Goal: Task Accomplishment & Management: Use online tool/utility

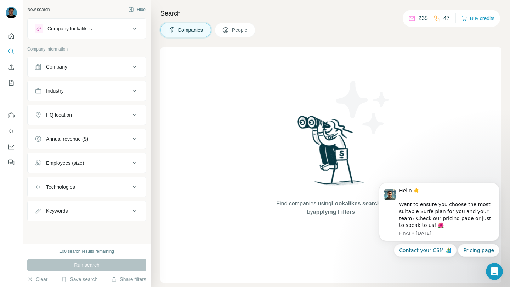
click at [408, 20] on icon at bounding box center [411, 18] width 7 height 7
click at [235, 28] on span "People" at bounding box center [240, 30] width 16 height 7
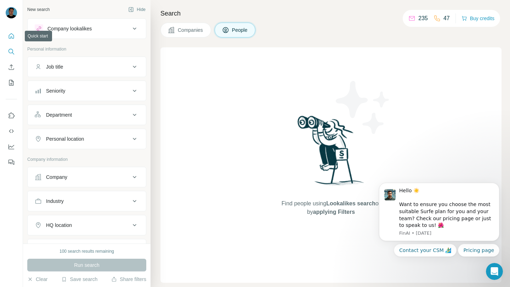
click at [10, 37] on icon "Quick start" at bounding box center [11, 36] width 7 height 7
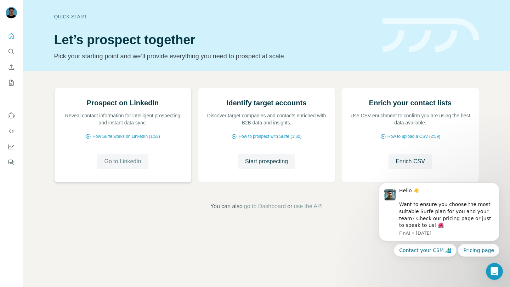
click at [129, 166] on span "Go to LinkedIn" at bounding box center [122, 161] width 37 height 8
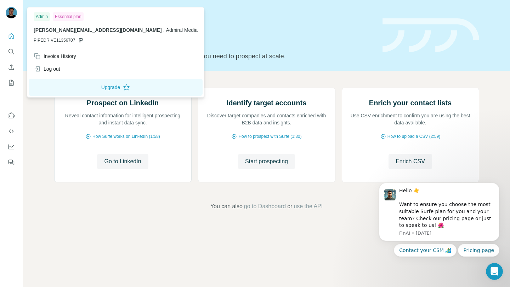
click at [8, 12] on img at bounding box center [11, 12] width 11 height 11
click at [8, 41] on button "Quick start" at bounding box center [11, 36] width 11 height 13
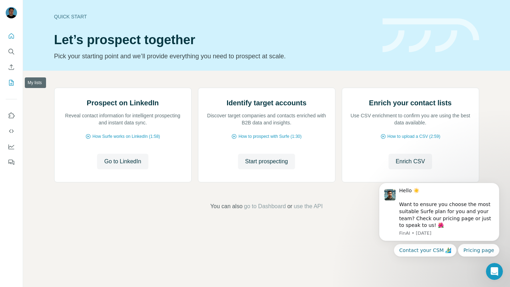
click at [15, 86] on icon "My lists" at bounding box center [11, 82] width 7 height 7
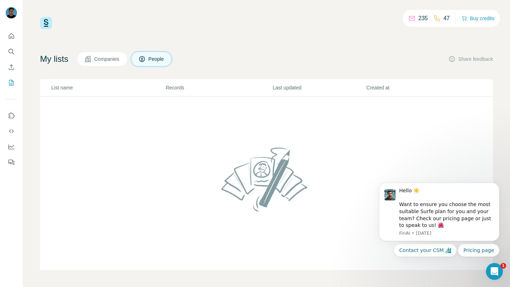
drag, startPoint x: 987, startPoint y: 539, endPoint x: 501, endPoint y: 276, distance: 552.8
click at [501, 276] on div "Open Intercom Messenger" at bounding box center [493, 271] width 23 height 23
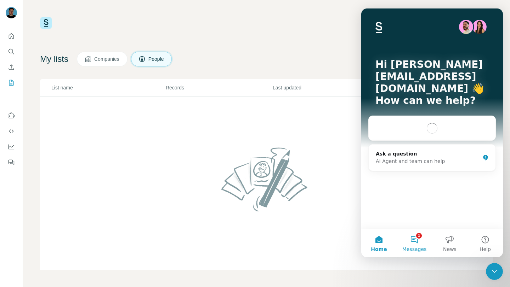
click at [419, 246] on button "1 Messages" at bounding box center [413, 243] width 35 height 28
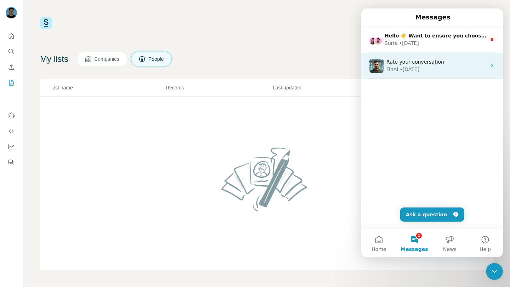
click at [426, 72] on div "FinAI • 19w ago" at bounding box center [436, 69] width 100 height 7
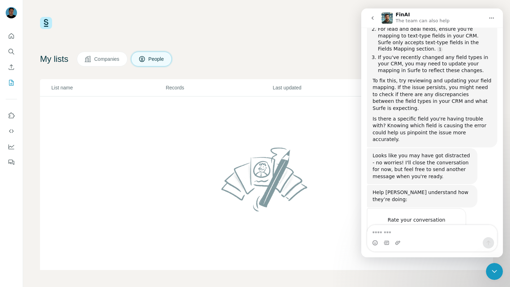
scroll to position [210, 0]
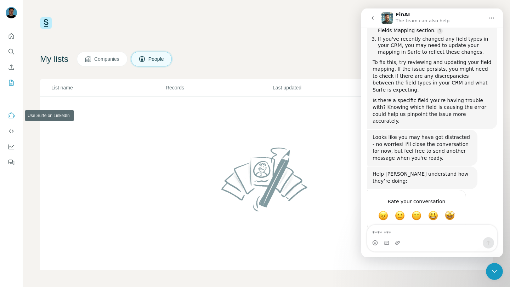
click at [7, 113] on button "Use Surfe on LinkedIn" at bounding box center [11, 115] width 11 height 13
click at [293, 24] on div "235 47 Buy credits" at bounding box center [266, 23] width 453 height 12
click at [191, 32] on div "235 47 Buy credits My lists Companies People Share feedback List name Records L…" at bounding box center [266, 143] width 453 height 253
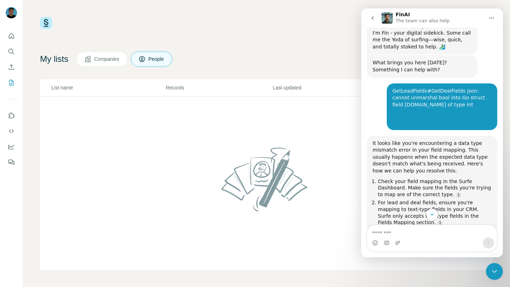
scroll to position [0, 0]
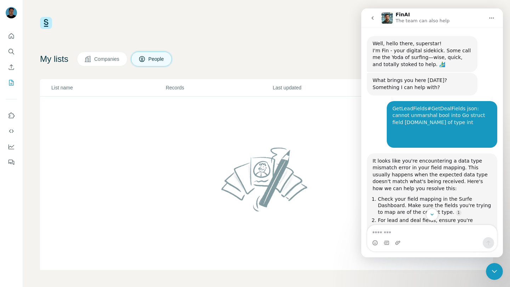
click at [373, 19] on icon "go back" at bounding box center [372, 18] width 6 height 6
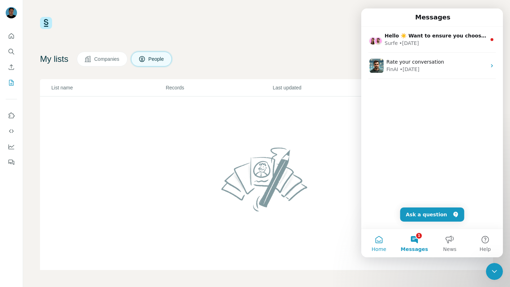
click at [381, 245] on button "Home" at bounding box center [378, 243] width 35 height 28
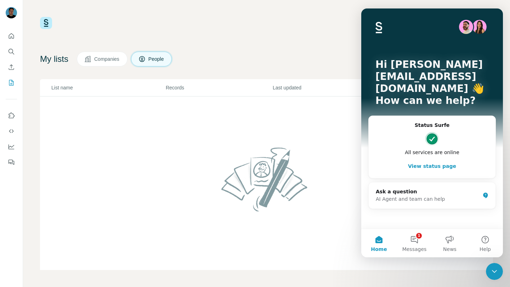
drag, startPoint x: 234, startPoint y: 28, endPoint x: 221, endPoint y: 28, distance: 12.8
click at [234, 28] on div "235 47 Buy credits" at bounding box center [266, 23] width 453 height 12
drag, startPoint x: 308, startPoint y: 17, endPoint x: 321, endPoint y: 12, distance: 14.3
click at [309, 17] on div "235 47 Buy credits" at bounding box center [266, 23] width 453 height 12
drag, startPoint x: 320, startPoint y: 77, endPoint x: 315, endPoint y: 36, distance: 41.4
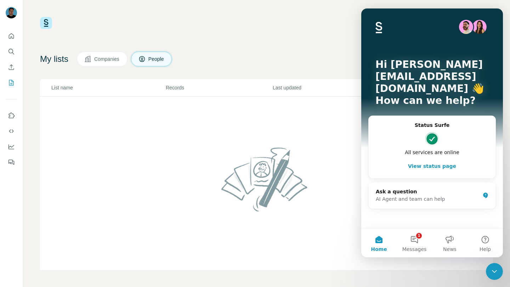
click at [295, 44] on div "235 47 Buy credits My lists Companies People Share feedback List name Records L…" at bounding box center [266, 143] width 453 height 253
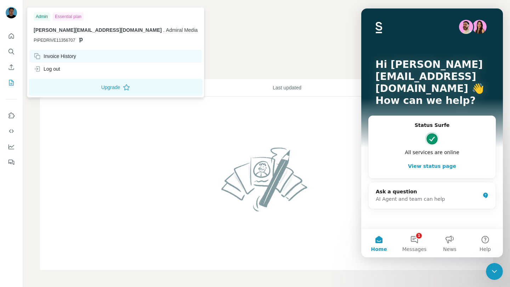
click at [67, 58] on div "Invoice History" at bounding box center [55, 56] width 42 height 7
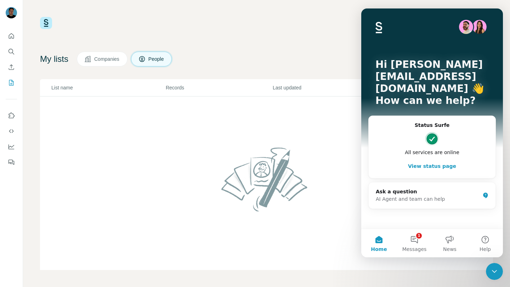
click at [278, 40] on div "235 47 Buy credits My lists Companies People Share feedback List name Records L…" at bounding box center [266, 143] width 453 height 253
drag, startPoint x: 345, startPoint y: 29, endPoint x: 351, endPoint y: 30, distance: 5.8
click at [346, 29] on div "235 47 Buy credits" at bounding box center [266, 23] width 453 height 12
click at [416, 242] on button "1 Messages" at bounding box center [413, 243] width 35 height 28
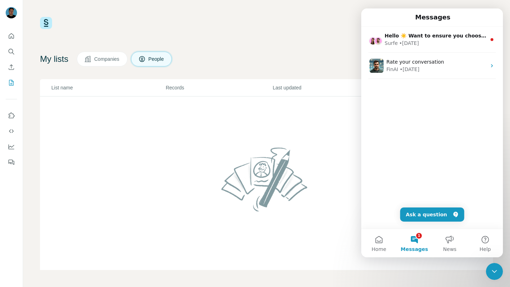
drag, startPoint x: 285, startPoint y: 36, endPoint x: 280, endPoint y: 38, distance: 6.0
click at [285, 36] on div "235 47 Buy credits My lists Companies People Share feedback List name Records L…" at bounding box center [266, 143] width 453 height 253
click at [12, 33] on icon "Quick start" at bounding box center [11, 36] width 7 height 7
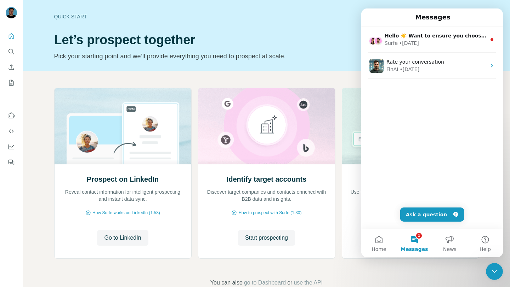
click at [500, 271] on div "Close Intercom Messenger" at bounding box center [493, 271] width 17 height 17
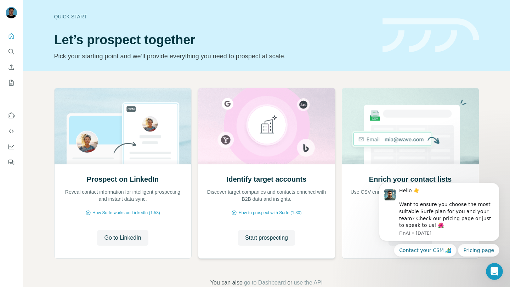
scroll to position [17, 0]
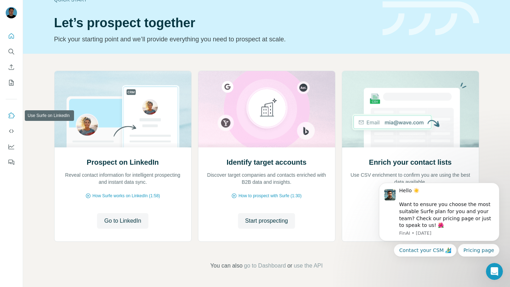
click at [13, 117] on icon "Use Surfe on LinkedIn" at bounding box center [12, 116] width 6 height 6
click at [450, 211] on div "Hello ☀️ Want to ensure you choose the most suitable Surfe plan for you and you…" at bounding box center [446, 209] width 95 height 42
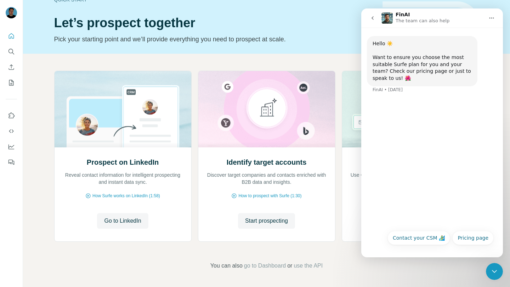
click at [367, 19] on button "go back" at bounding box center [372, 17] width 13 height 13
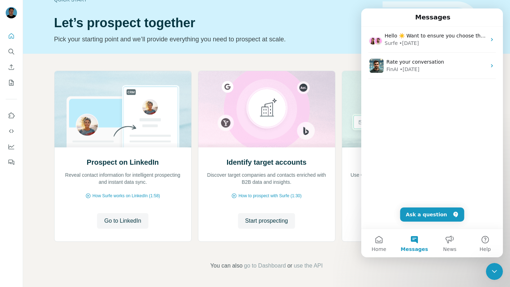
drag, startPoint x: 496, startPoint y: 269, endPoint x: 495, endPoint y: 264, distance: 5.7
click at [496, 269] on icon "Close Intercom Messenger" at bounding box center [494, 272] width 8 height 8
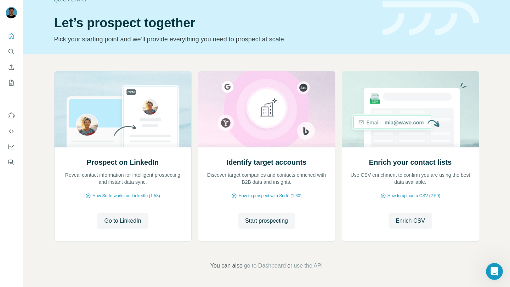
scroll to position [0, 0]
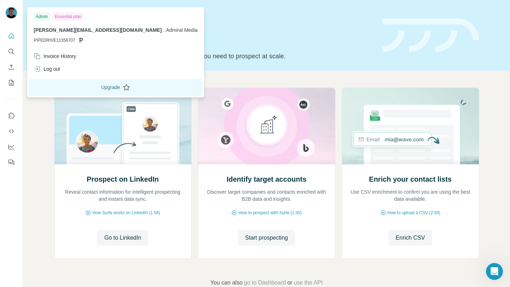
click at [78, 88] on button "Upgrade" at bounding box center [116, 87] width 174 height 17
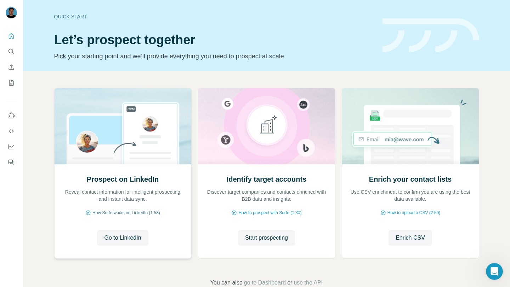
click at [136, 213] on span "How Surfe works on LinkedIn (1:58)" at bounding box center [126, 213] width 68 height 6
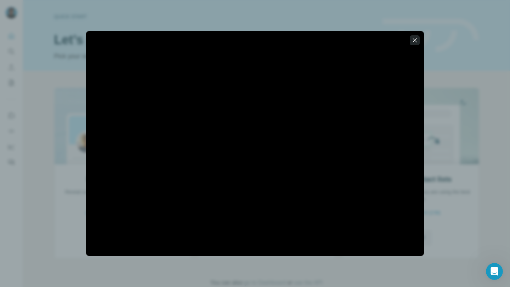
click at [413, 43] on icon "button" at bounding box center [414, 40] width 7 height 7
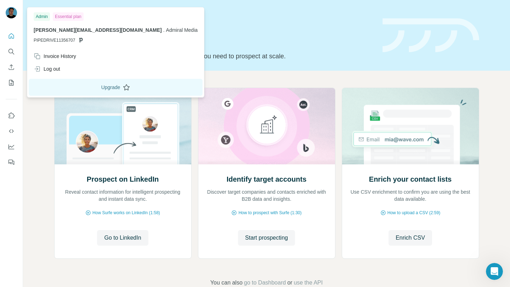
click at [71, 84] on button "Upgrade" at bounding box center [116, 87] width 174 height 17
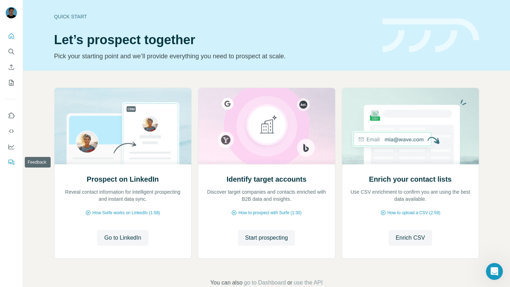
click at [8, 165] on icon "Feedback" at bounding box center [11, 162] width 7 height 7
click at [15, 147] on icon "Dashboard" at bounding box center [11, 146] width 7 height 7
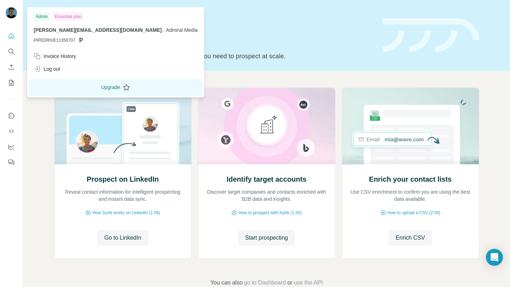
click at [75, 85] on button "Upgrade" at bounding box center [116, 87] width 174 height 17
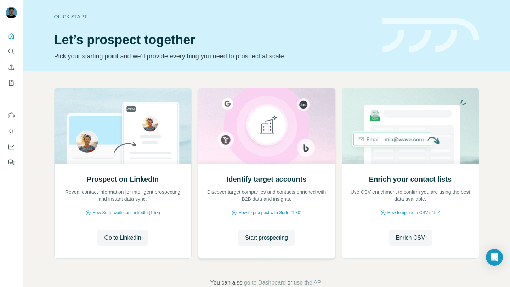
scroll to position [17, 0]
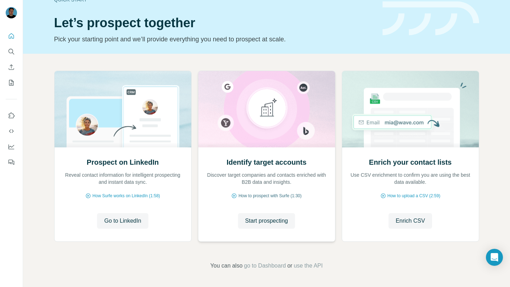
click at [267, 196] on span "How to prospect with Surfe (1:30)" at bounding box center [269, 196] width 63 height 6
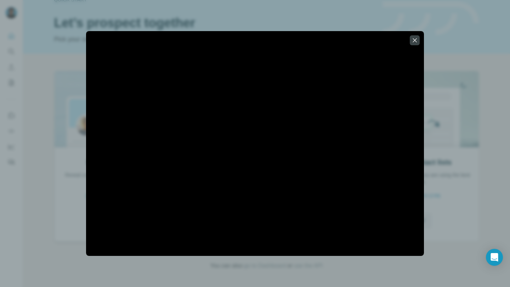
click at [56, 134] on div at bounding box center [255, 143] width 510 height 287
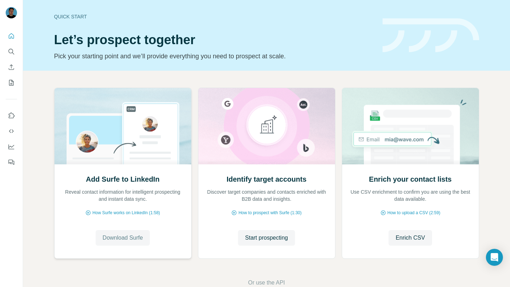
click at [122, 239] on span "Download Surfe" at bounding box center [123, 238] width 40 height 8
click at [126, 238] on span "Go to LinkedIn" at bounding box center [122, 238] width 37 height 8
click at [131, 234] on span "Go to LinkedIn" at bounding box center [122, 238] width 37 height 8
click at [15, 117] on button "Use Surfe on LinkedIn" at bounding box center [11, 115] width 11 height 13
click at [129, 236] on span "Go to LinkedIn" at bounding box center [122, 238] width 37 height 8
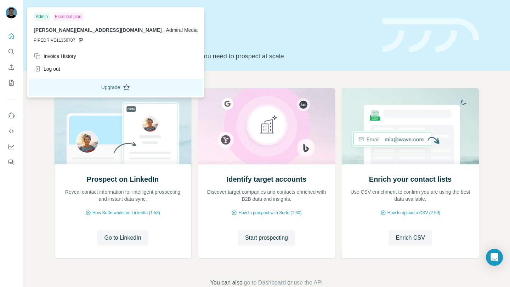
click at [75, 91] on button "Upgrade" at bounding box center [116, 87] width 174 height 17
click at [71, 73] on div "Log out" at bounding box center [115, 69] width 172 height 13
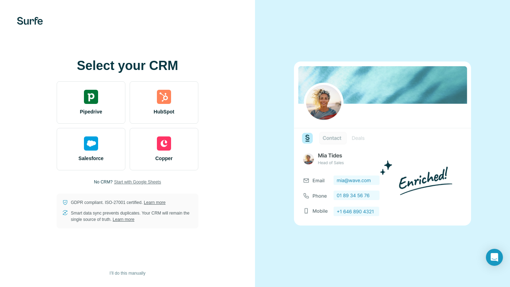
click at [132, 184] on span "Start with Google Sheets" at bounding box center [137, 182] width 47 height 6
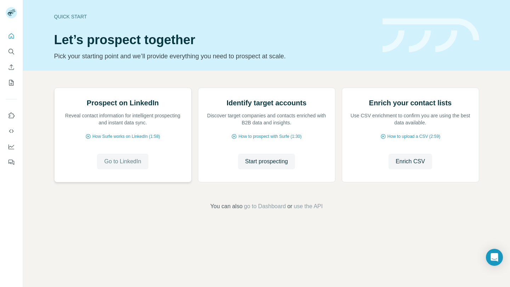
click at [133, 166] on span "Go to LinkedIn" at bounding box center [122, 161] width 37 height 8
click at [8, 118] on icon "Use Surfe on LinkedIn" at bounding box center [11, 115] width 7 height 7
click at [13, 131] on icon "Use Surfe API" at bounding box center [11, 132] width 5 height 4
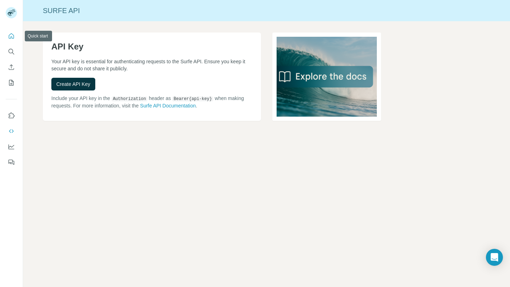
click at [13, 35] on icon "Quick start" at bounding box center [11, 35] width 5 height 5
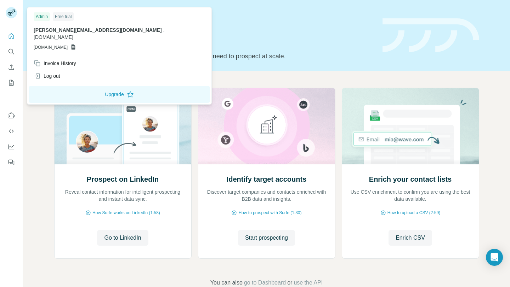
click at [48, 15] on div "Admin" at bounding box center [42, 16] width 16 height 8
click at [55, 27] on span "mathias@admiral.media" at bounding box center [98, 30] width 128 height 6
drag, startPoint x: 74, startPoint y: 41, endPoint x: 64, endPoint y: 56, distance: 17.3
click at [68, 44] on span "GSHEETSADMIRAL.MEDIA" at bounding box center [51, 47] width 34 height 6
click at [63, 60] on div "Invoice History" at bounding box center [55, 63] width 42 height 7
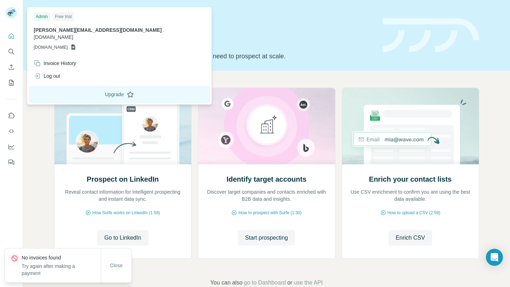
click at [66, 90] on button "Upgrade" at bounding box center [119, 94] width 181 height 17
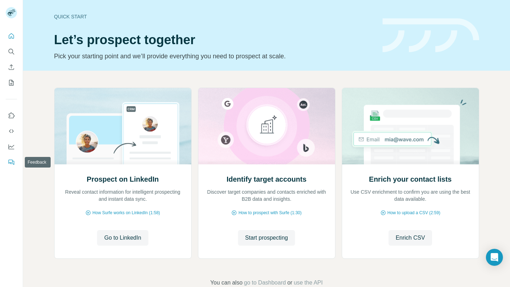
click at [9, 160] on icon "Feedback" at bounding box center [11, 162] width 7 height 7
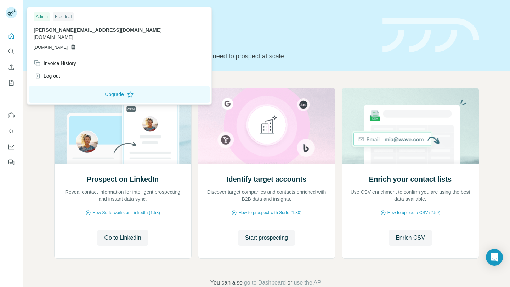
click at [13, 13] on rect at bounding box center [11, 12] width 11 height 11
click at [10, 85] on icon "My lists" at bounding box center [11, 82] width 7 height 7
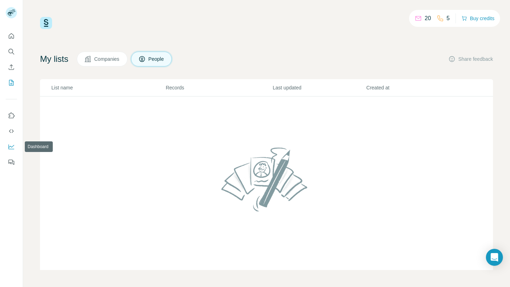
click at [12, 146] on icon "Dashboard" at bounding box center [11, 146] width 7 height 7
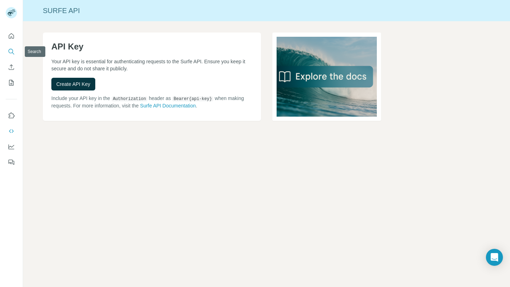
click at [11, 47] on button "Search" at bounding box center [11, 51] width 11 height 13
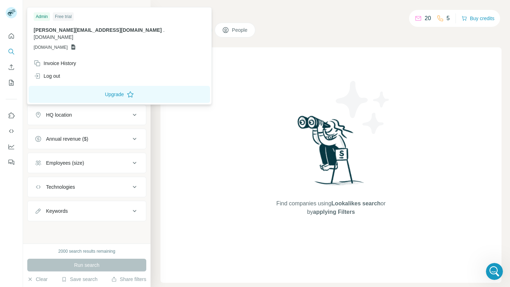
click at [7, 10] on rect at bounding box center [11, 12] width 11 height 11
click at [63, 70] on div "Log out" at bounding box center [119, 76] width 180 height 13
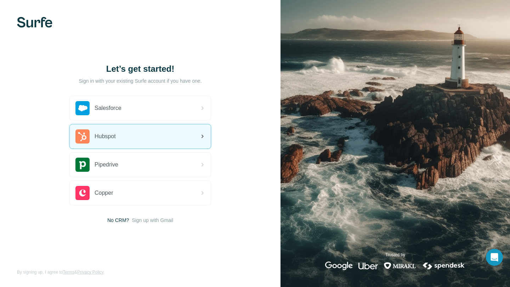
click at [141, 141] on div "Hubspot" at bounding box center [140, 137] width 141 height 24
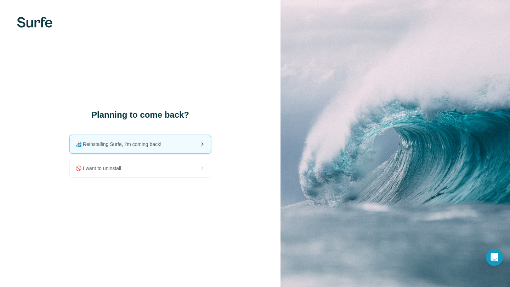
click at [172, 146] on div "🏄🏻‍♂️ Reinstalling Surfe, I'm coming back!" at bounding box center [140, 144] width 141 height 18
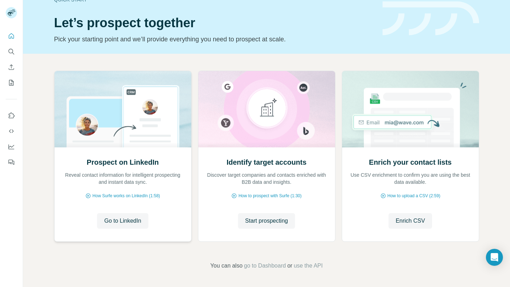
scroll to position [5, 0]
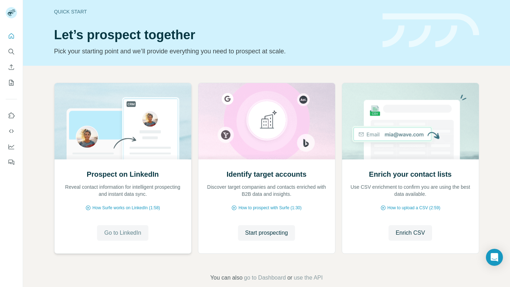
click at [133, 232] on span "Go to LinkedIn" at bounding box center [122, 233] width 37 height 8
click at [15, 38] on button "Quick start" at bounding box center [11, 36] width 11 height 13
click at [14, 54] on icon "Search" at bounding box center [11, 51] width 7 height 7
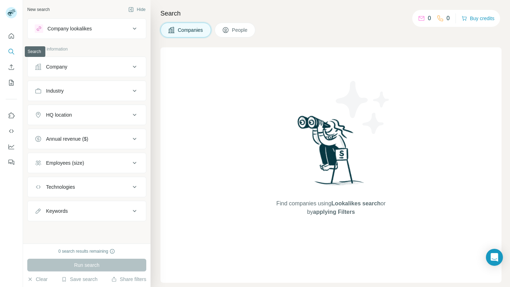
click at [12, 53] on icon "Search" at bounding box center [11, 51] width 7 height 7
click at [494, 258] on icon "Open Intercom Messenger" at bounding box center [494, 257] width 8 height 9
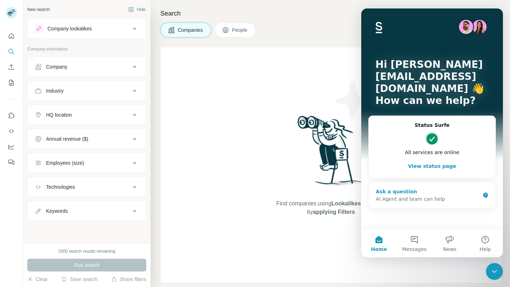
click at [409, 194] on div "Ask a question" at bounding box center [427, 191] width 104 height 7
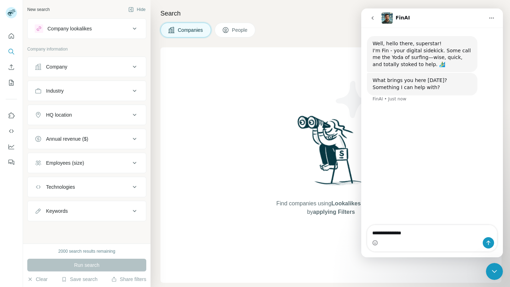
type textarea "**********"
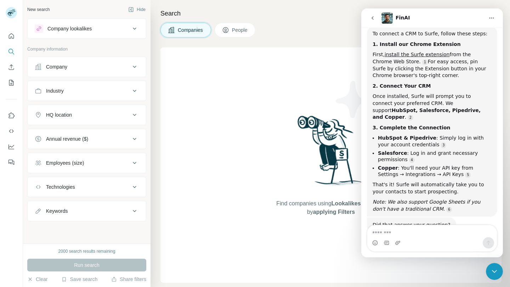
scroll to position [91, 0]
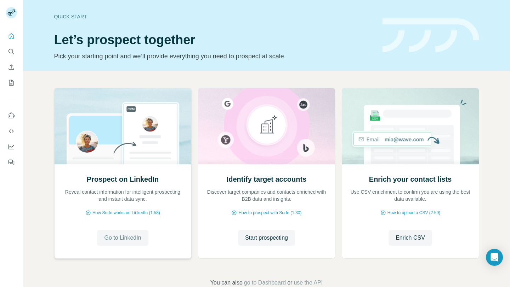
click at [132, 237] on span "Go to LinkedIn" at bounding box center [122, 238] width 37 height 8
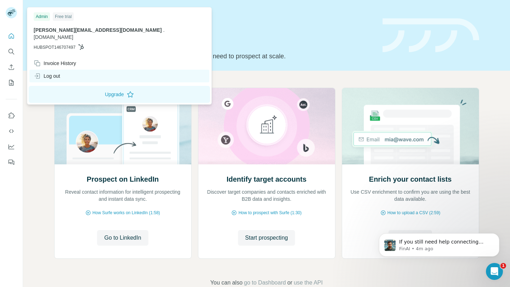
click at [58, 73] on div "Log out" at bounding box center [47, 76] width 27 height 7
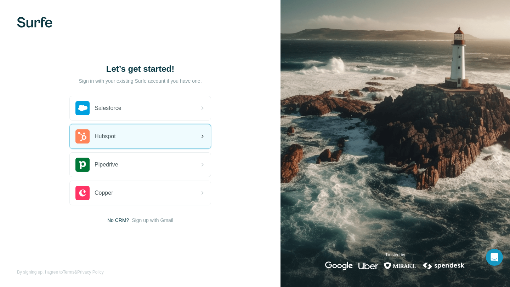
click at [135, 134] on div "Hubspot" at bounding box center [140, 137] width 141 height 24
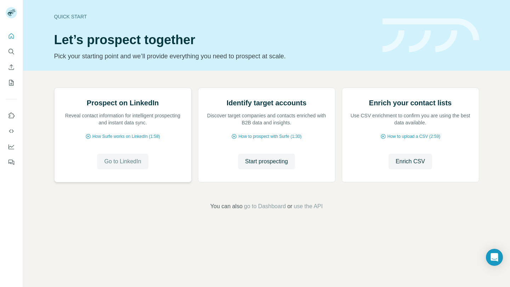
click at [130, 166] on span "Go to LinkedIn" at bounding box center [122, 161] width 37 height 8
